Goal: Contribute content: Contribute content

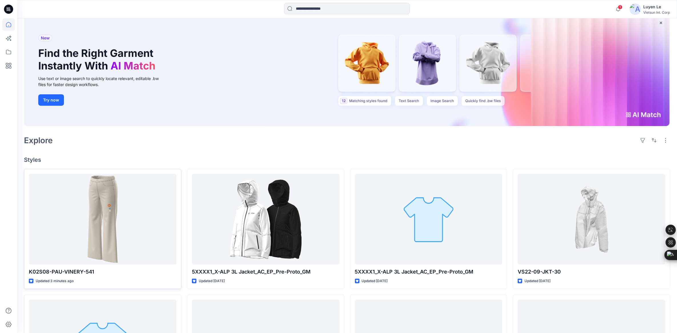
scroll to position [71, 0]
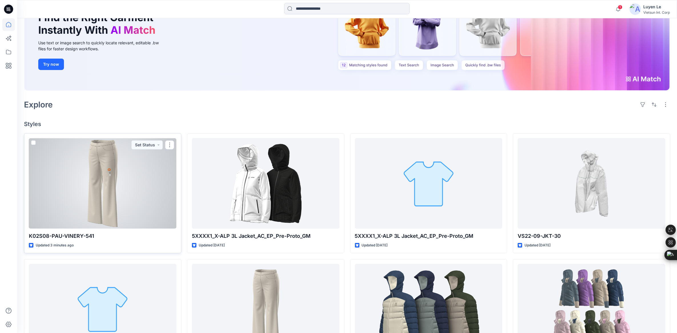
click at [117, 173] on div at bounding box center [103, 183] width 148 height 91
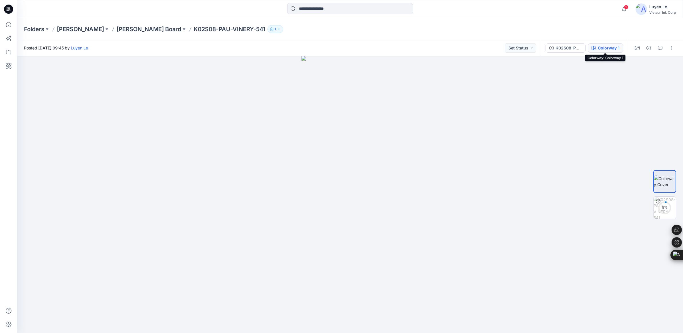
click at [603, 48] on div "Colorway 1" at bounding box center [609, 48] width 22 height 6
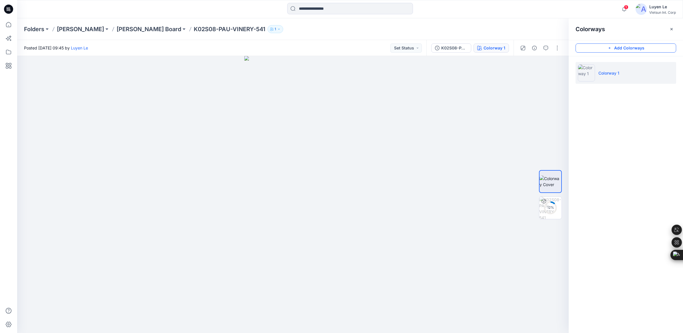
click at [617, 49] on button "Add Colorways" at bounding box center [625, 47] width 101 height 9
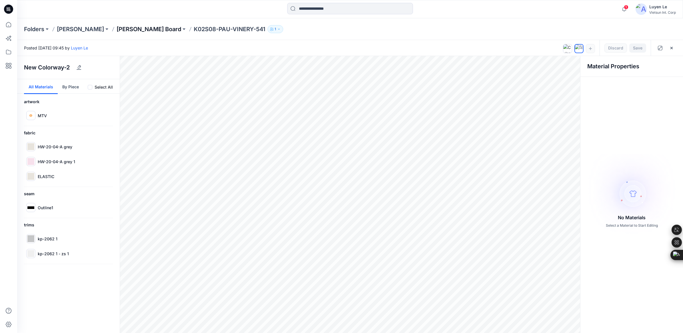
click at [117, 27] on p "[PERSON_NAME] Board" at bounding box center [149, 29] width 65 height 8
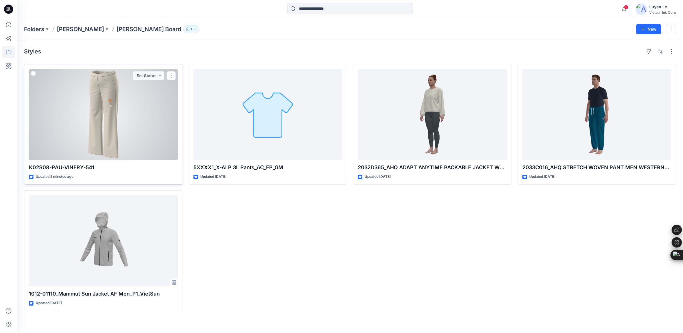
click at [73, 122] on div at bounding box center [103, 114] width 149 height 91
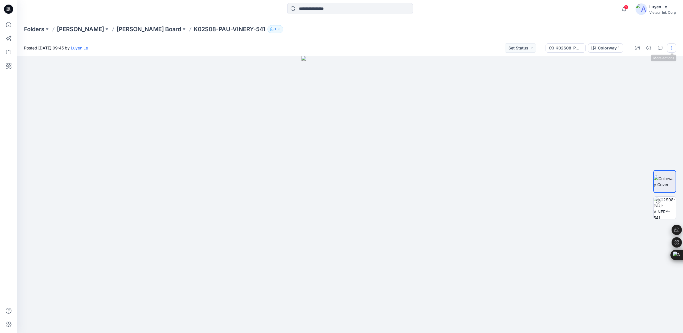
click at [670, 49] on button "button" at bounding box center [671, 47] width 9 height 9
drag, startPoint x: 537, startPoint y: 116, endPoint x: 537, endPoint y: 106, distance: 10.0
click at [537, 116] on div at bounding box center [349, 194] width 665 height 277
click at [8, 50] on icon at bounding box center [8, 52] width 13 height 13
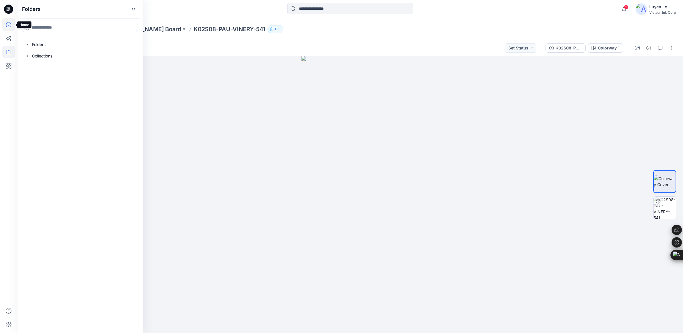
click at [9, 23] on icon at bounding box center [8, 24] width 13 height 13
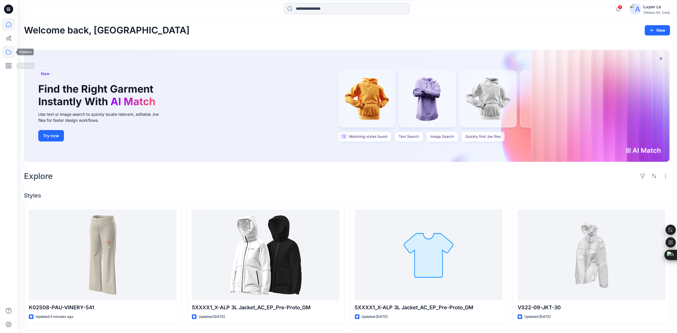
click at [7, 52] on icon at bounding box center [8, 52] width 13 height 13
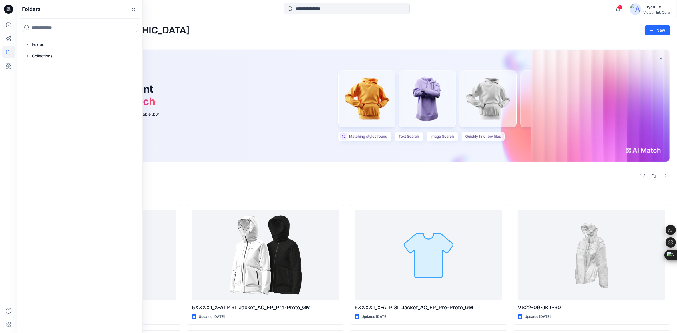
click at [230, 142] on div "New Find the Right Garment Instantly With AI Match Use text or image search to …" at bounding box center [347, 106] width 645 height 112
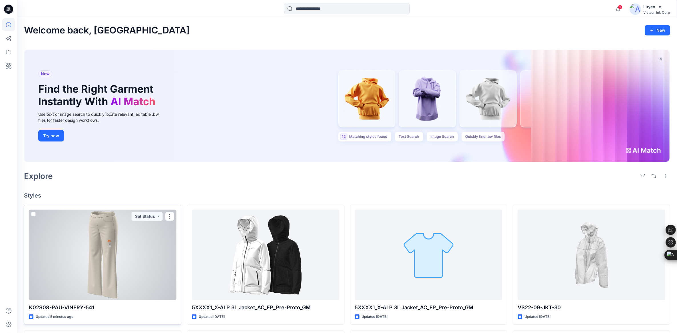
click at [139, 230] on div at bounding box center [103, 254] width 148 height 91
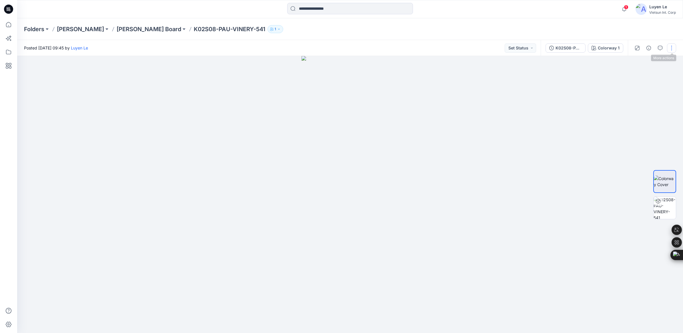
click at [674, 51] on button "button" at bounding box center [671, 47] width 9 height 9
click at [529, 49] on button "Set Status" at bounding box center [519, 47] width 31 height 9
click at [577, 67] on div at bounding box center [349, 194] width 665 height 277
click at [7, 9] on icon at bounding box center [8, 9] width 9 height 9
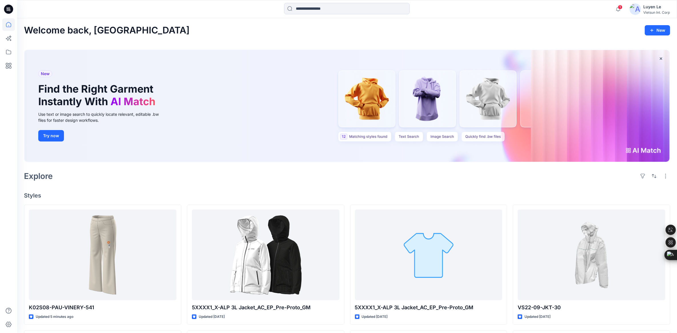
click at [637, 9] on img at bounding box center [635, 8] width 11 height 11
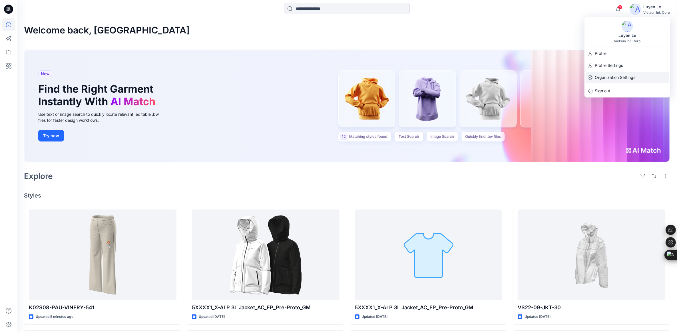
click at [614, 76] on p "Organization Settings" at bounding box center [615, 77] width 41 height 11
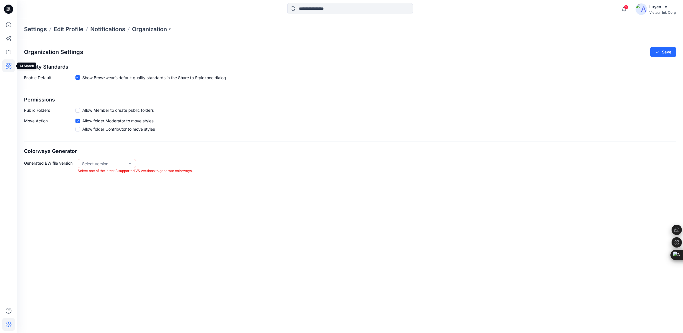
click at [9, 68] on icon at bounding box center [9, 66] width 6 height 6
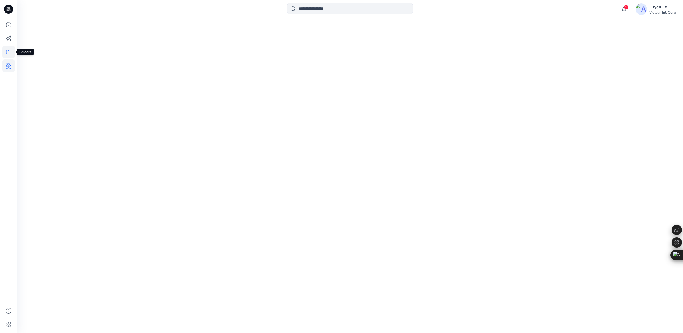
click at [9, 53] on icon at bounding box center [8, 52] width 13 height 13
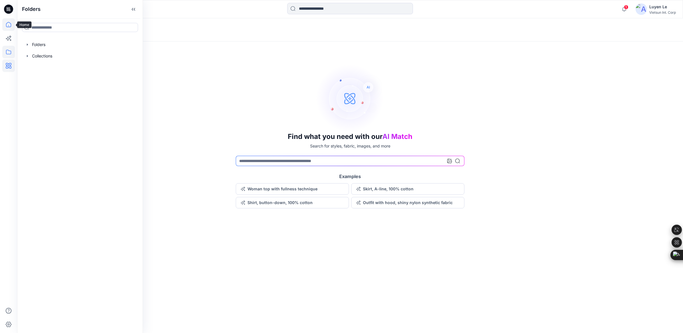
click at [10, 21] on icon at bounding box center [8, 24] width 13 height 13
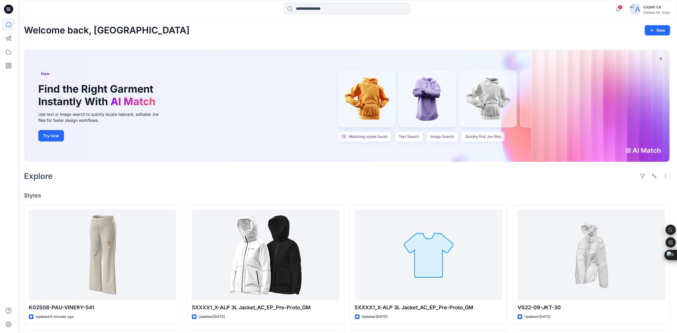
click at [10, 9] on icon at bounding box center [9, 8] width 3 height 0
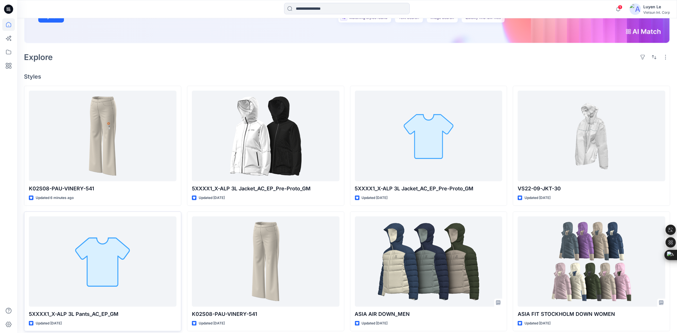
scroll to position [179, 0]
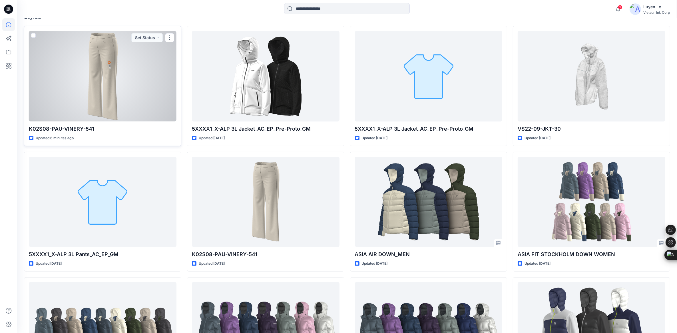
click at [92, 82] on div at bounding box center [103, 76] width 148 height 91
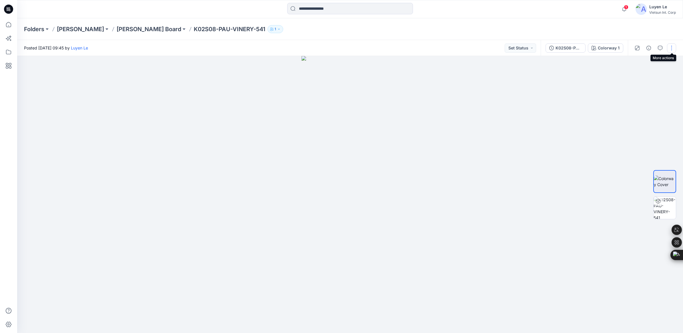
click at [670, 49] on button "button" at bounding box center [671, 47] width 9 height 9
click at [648, 48] on icon "button" at bounding box center [648, 48] width 5 height 5
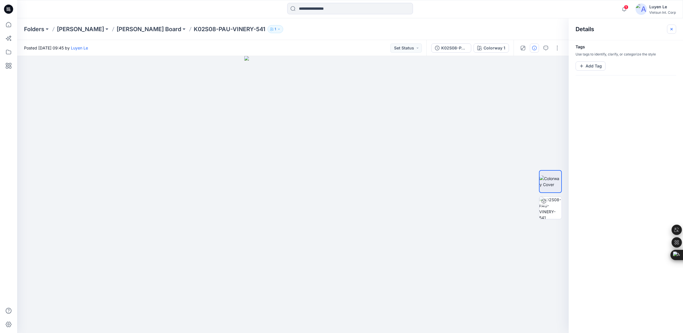
click at [670, 30] on icon "button" at bounding box center [671, 29] width 5 height 5
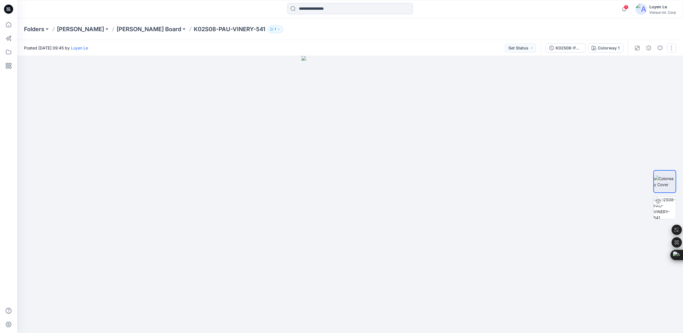
click at [671, 49] on button "button" at bounding box center [671, 47] width 9 height 9
click at [538, 106] on div at bounding box center [349, 194] width 665 height 277
click at [9, 25] on icon at bounding box center [8, 24] width 13 height 13
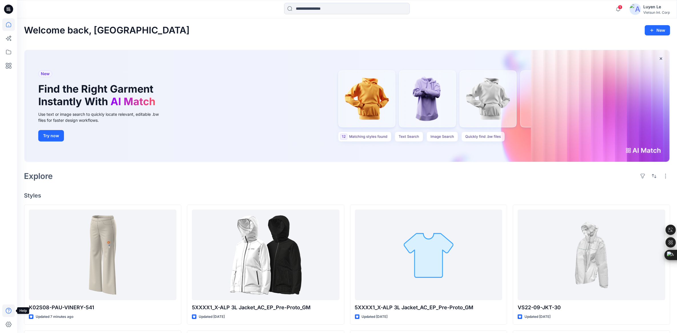
click at [9, 311] on icon at bounding box center [9, 311] width 6 height 6
click at [41, 310] on p "About App" at bounding box center [38, 311] width 21 height 6
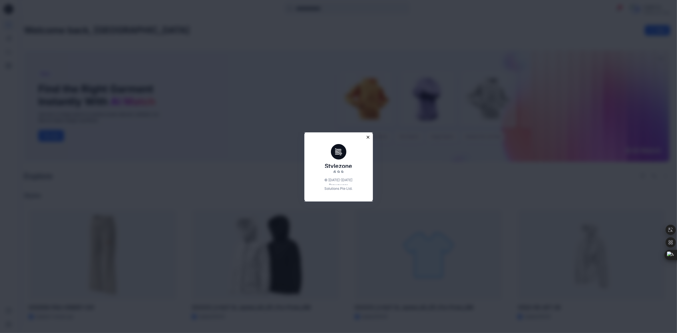
click at [369, 136] on icon "Close modal" at bounding box center [368, 137] width 3 height 3
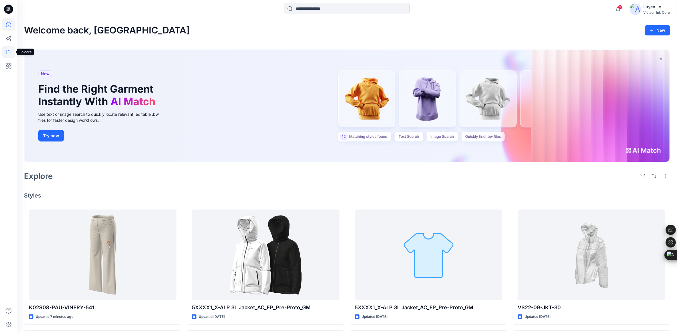
click at [11, 50] on icon at bounding box center [8, 52] width 13 height 13
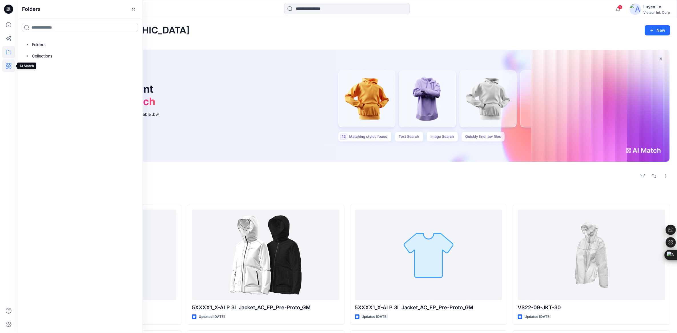
click at [9, 62] on icon at bounding box center [8, 65] width 13 height 13
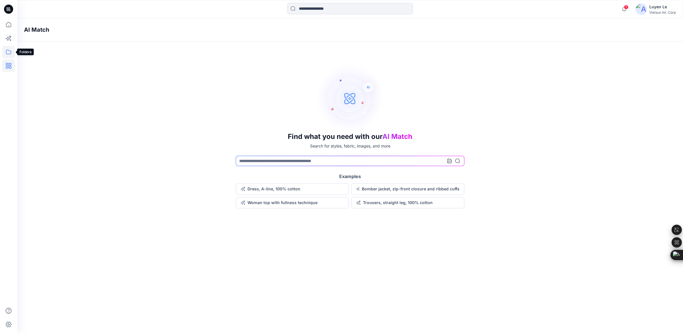
click at [5, 50] on icon at bounding box center [8, 52] width 13 height 13
click at [6, 36] on icon at bounding box center [8, 38] width 13 height 13
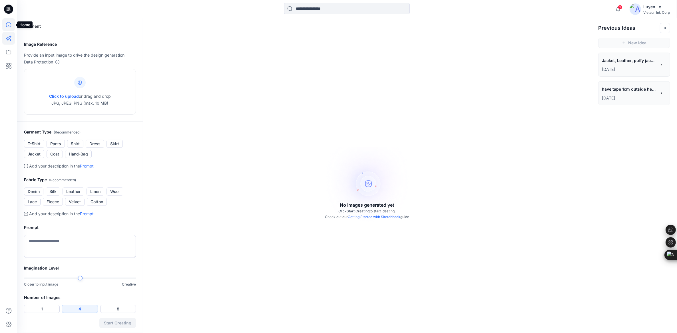
click at [7, 23] on icon at bounding box center [8, 24] width 13 height 13
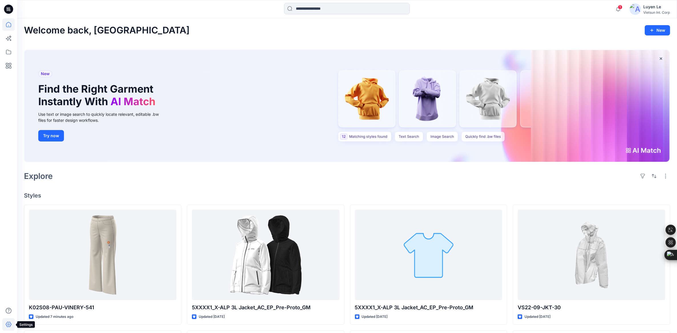
click at [8, 324] on icon at bounding box center [8, 324] width 13 height 13
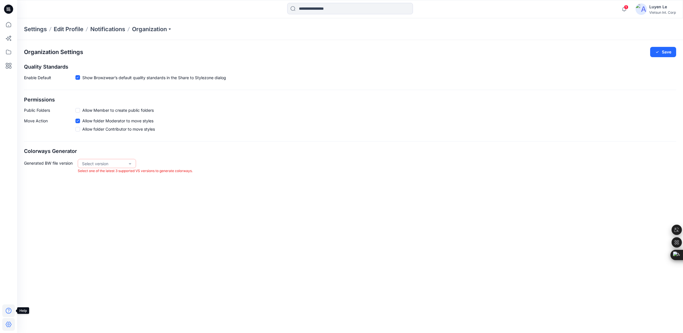
click at [8, 306] on icon at bounding box center [8, 310] width 13 height 13
click at [48, 308] on div "About App" at bounding box center [44, 311] width 54 height 11
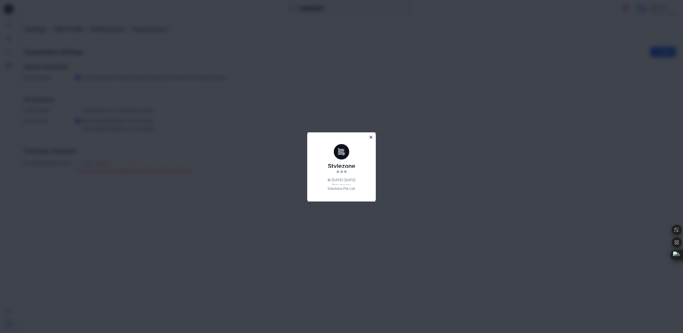
click at [373, 138] on icon "Close modal" at bounding box center [370, 137] width 5 height 5
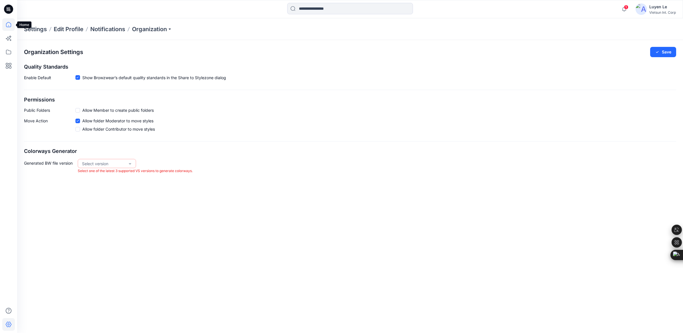
click at [7, 22] on icon at bounding box center [8, 24] width 13 height 13
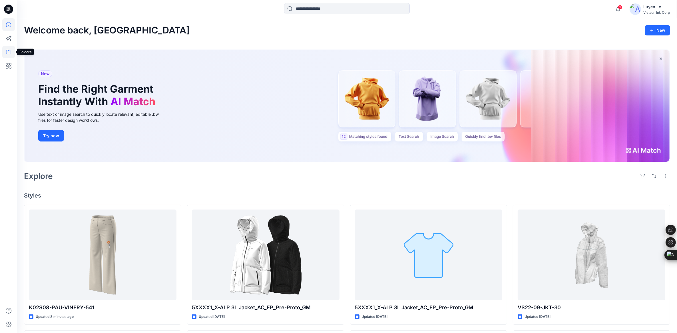
click at [11, 51] on icon at bounding box center [8, 52] width 13 height 13
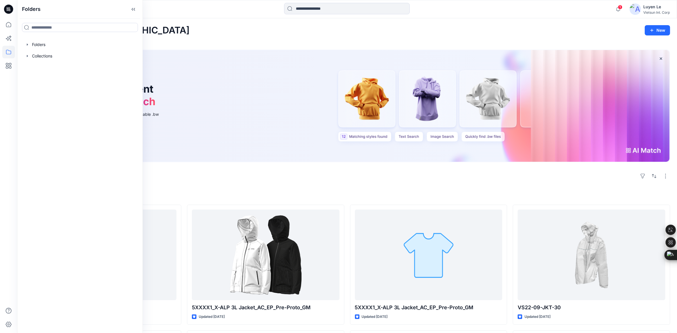
click at [10, 8] on icon at bounding box center [8, 7] width 3 height 0
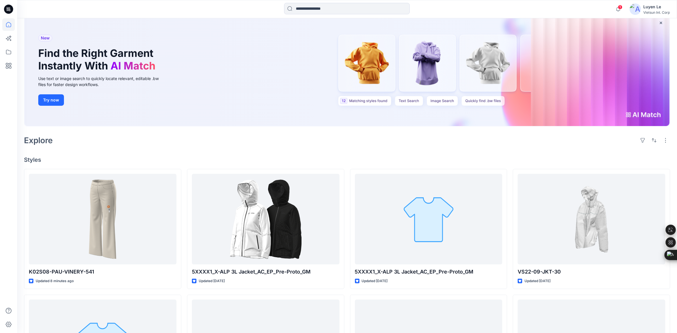
scroll to position [71, 0]
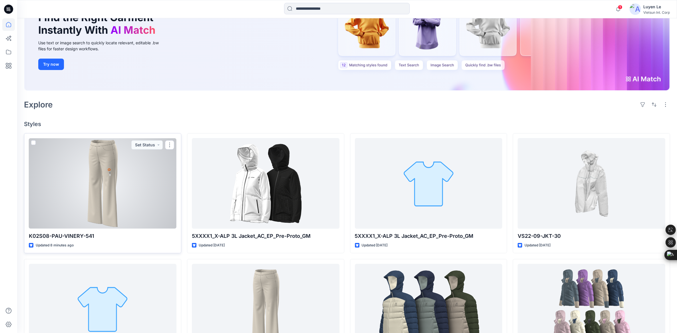
click at [100, 157] on div at bounding box center [103, 183] width 148 height 91
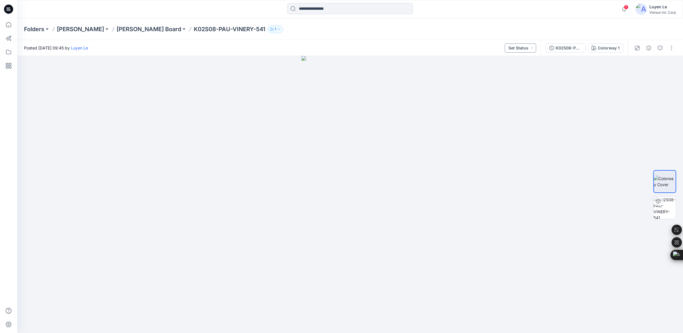
click at [534, 49] on button "Set Status" at bounding box center [519, 47] width 31 height 9
click at [552, 24] on div "Folders [PERSON_NAME] Board K02S08-PAU-VINERY-541 1" at bounding box center [349, 29] width 665 height 22
click at [638, 46] on icon "button" at bounding box center [637, 48] width 5 height 5
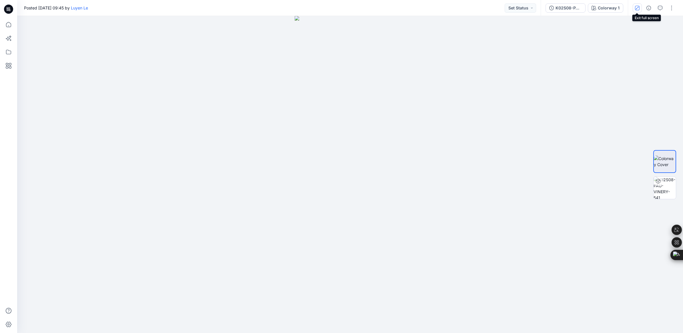
click at [637, 7] on icon "button" at bounding box center [637, 7] width 3 height 3
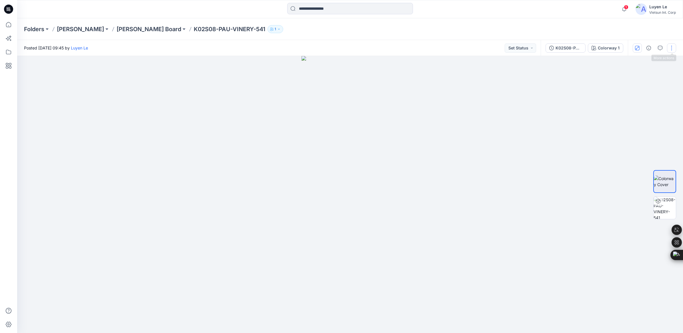
click at [670, 47] on button "button" at bounding box center [671, 47] width 9 height 9
click at [606, 76] on div at bounding box center [349, 194] width 665 height 277
click at [637, 47] on icon "button" at bounding box center [636, 47] width 3 height 3
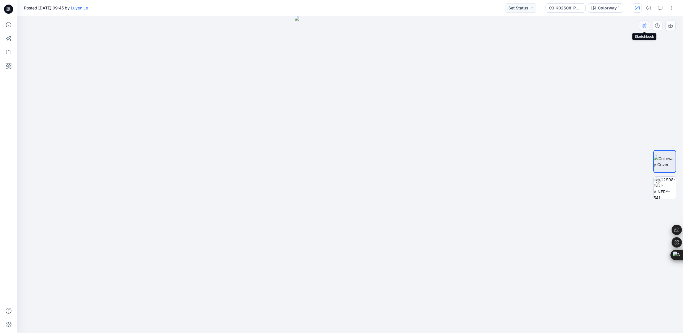
click at [641, 25] on icon "button" at bounding box center [643, 25] width 5 height 5
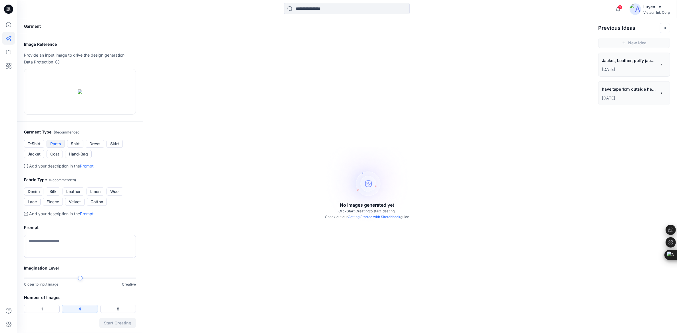
click at [56, 148] on button "Pants" at bounding box center [56, 144] width 18 height 8
click at [97, 195] on button "Linen" at bounding box center [96, 191] width 18 height 8
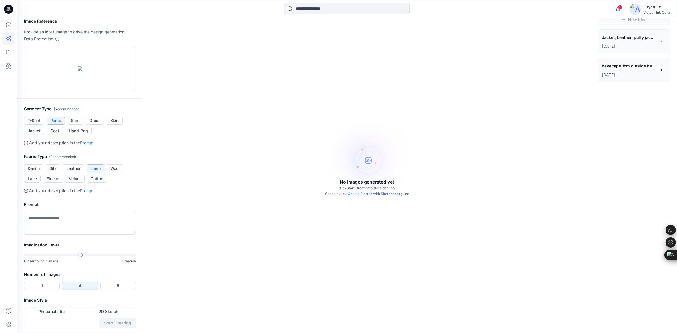
scroll to position [36, 0]
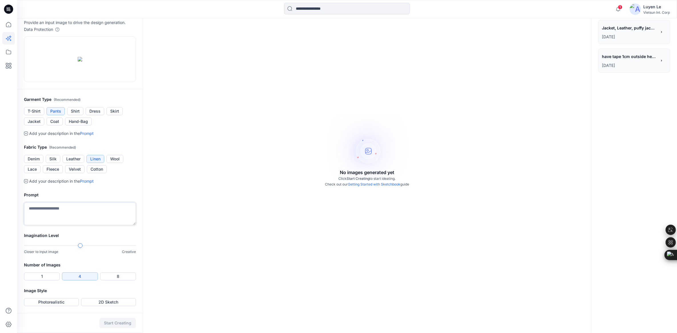
click at [37, 225] on textarea at bounding box center [80, 213] width 112 height 23
click at [64, 300] on button "Photorealistic" at bounding box center [51, 302] width 55 height 8
click at [117, 321] on button "Start Creating" at bounding box center [117, 323] width 37 height 10
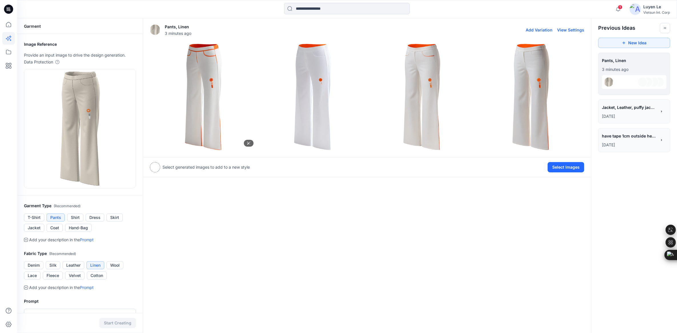
click at [194, 92] on img at bounding box center [203, 97] width 106 height 106
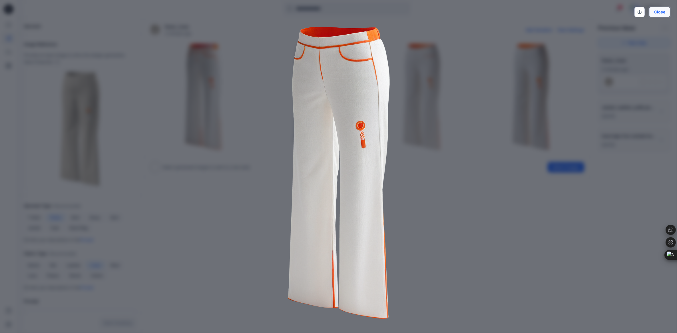
click at [670, 12] on button "Close" at bounding box center [659, 12] width 21 height 10
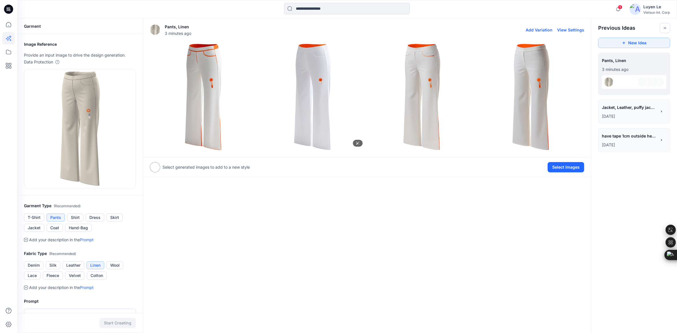
click at [311, 100] on img at bounding box center [312, 97] width 106 height 106
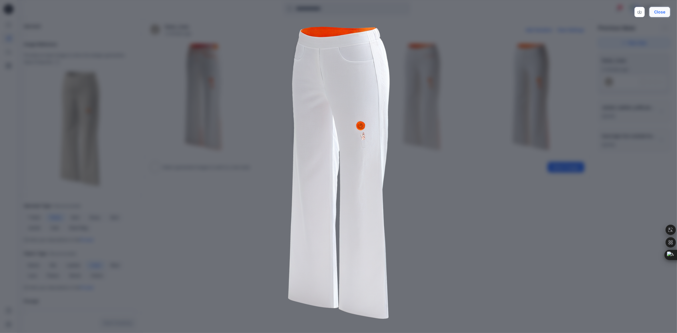
click at [666, 9] on button "Close" at bounding box center [659, 12] width 21 height 10
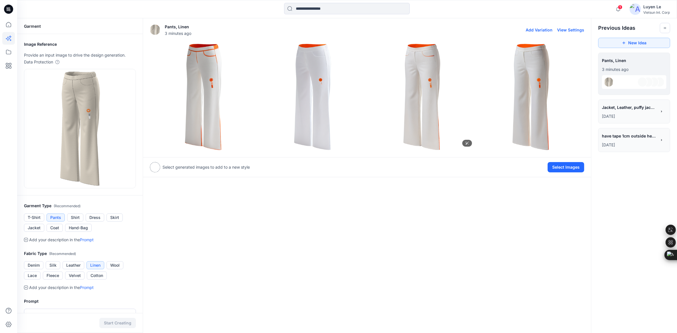
click at [421, 67] on img at bounding box center [422, 97] width 106 height 106
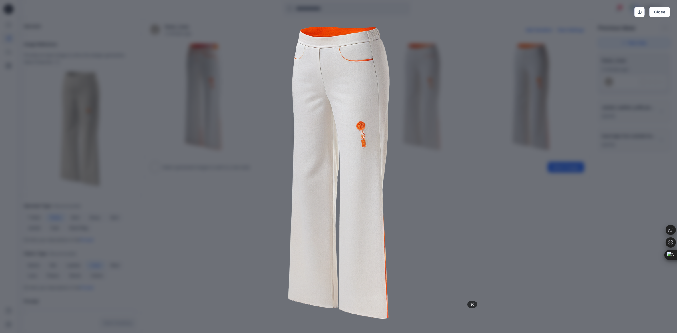
click at [670, 10] on button "Close" at bounding box center [659, 12] width 21 height 10
click at [529, 57] on img at bounding box center [531, 97] width 106 height 106
click img
click button "Close"
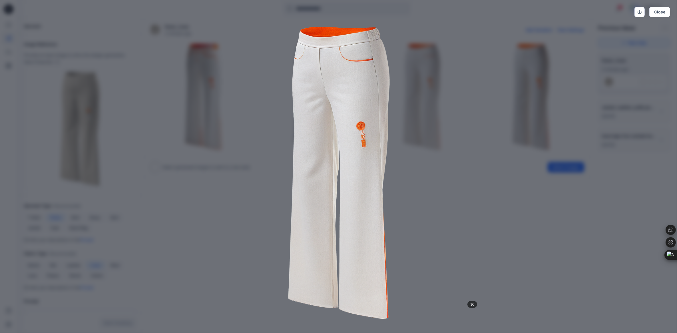
click at [119, 318] on button "Start Creating" at bounding box center [117, 323] width 37 height 10
click at [195, 65] on img at bounding box center [203, 97] width 106 height 106
click img
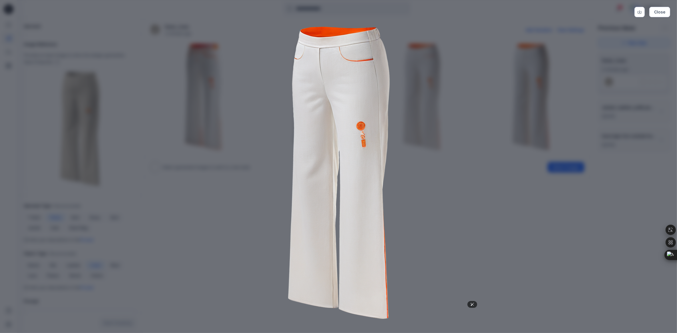
click img
click button "Close"
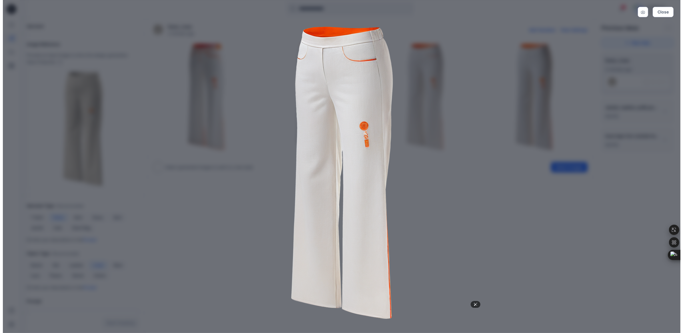
click div "Colorway 1"
click icon "button"
click button "button"
click p "Add to Collection"
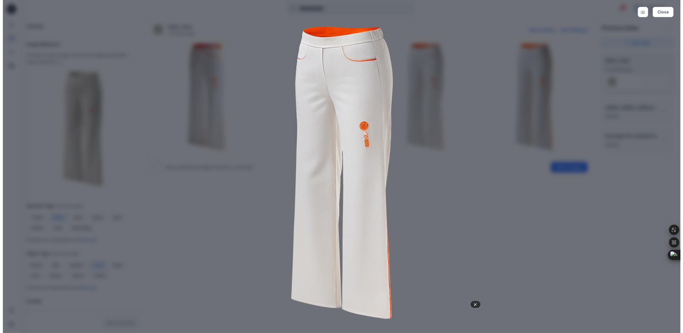
click p "Add Colorways"
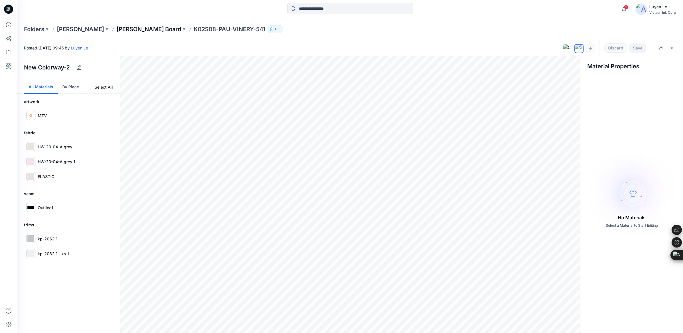
click at [117, 29] on p "[PERSON_NAME] Board" at bounding box center [149, 29] width 65 height 8
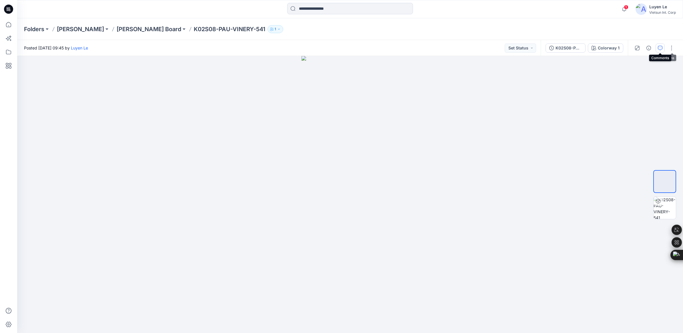
click at [662, 47] on button "button" at bounding box center [659, 47] width 9 height 9
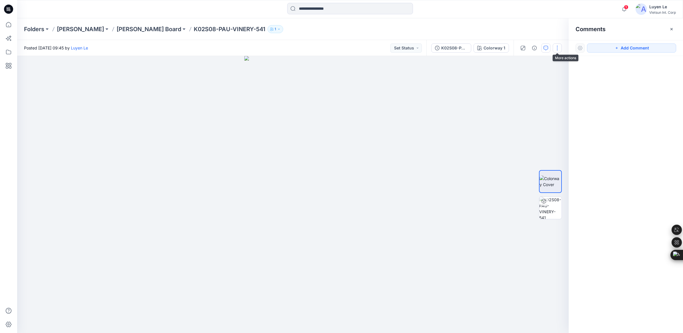
click at [559, 47] on button "button" at bounding box center [556, 47] width 9 height 9
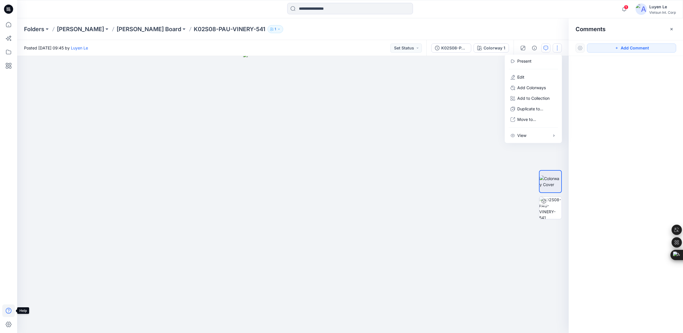
click at [9, 312] on icon at bounding box center [8, 310] width 13 height 13
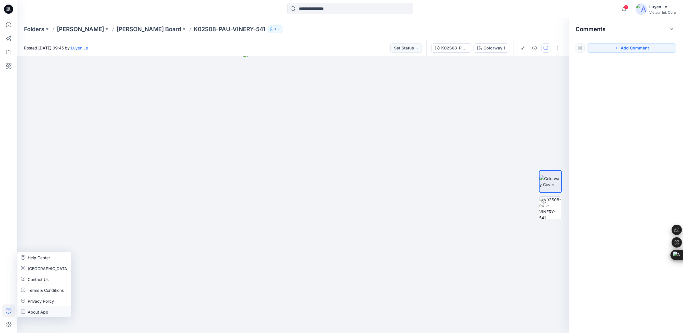
click at [42, 310] on p "About App" at bounding box center [38, 311] width 21 height 6
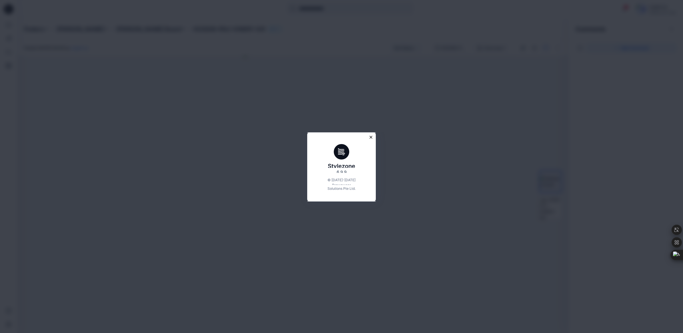
click at [372, 138] on icon "Close modal" at bounding box center [370, 137] width 5 height 5
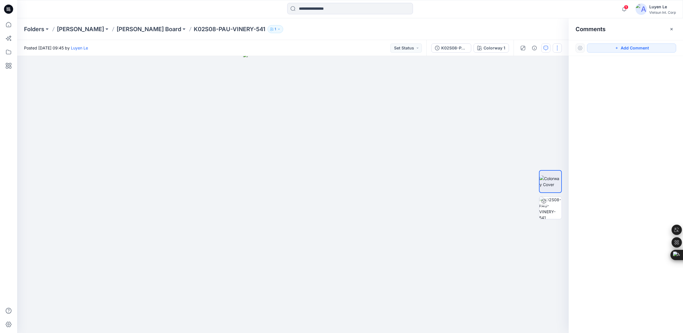
click at [558, 49] on button "button" at bounding box center [556, 47] width 9 height 9
click at [492, 187] on div at bounding box center [292, 194] width 551 height 277
